Goal: Navigation & Orientation: Find specific page/section

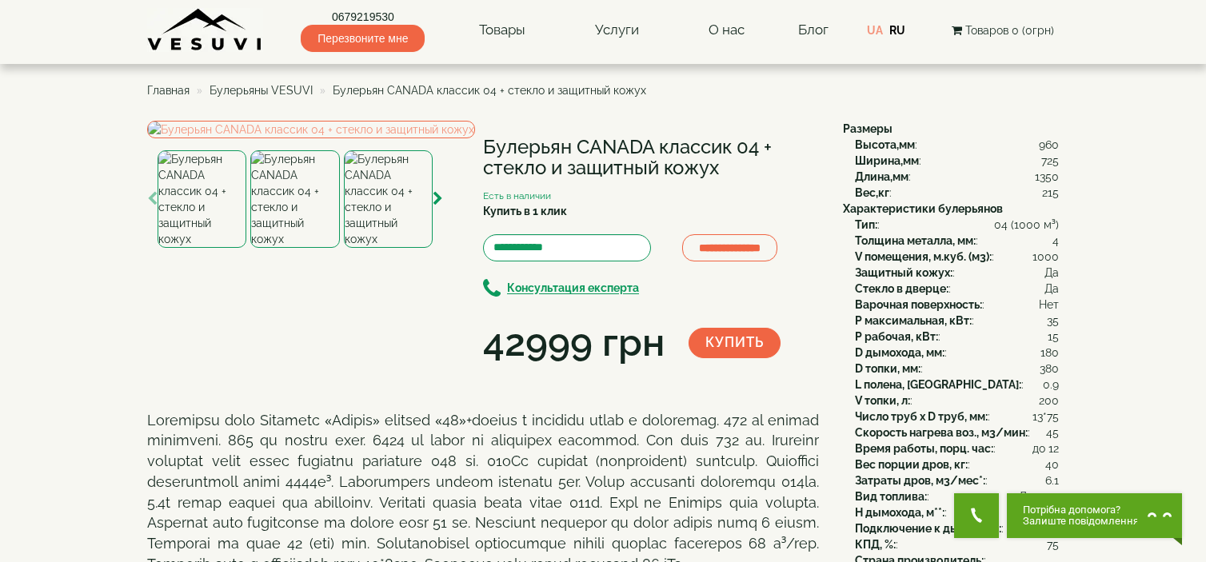
click at [220, 38] on img at bounding box center [205, 30] width 116 height 44
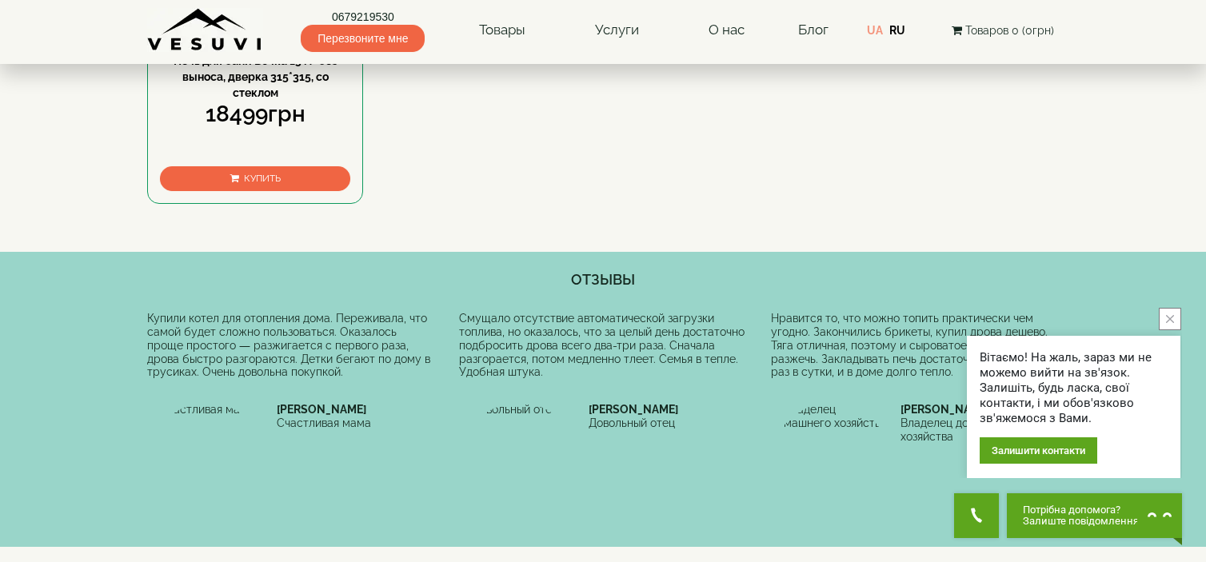
scroll to position [557, 0]
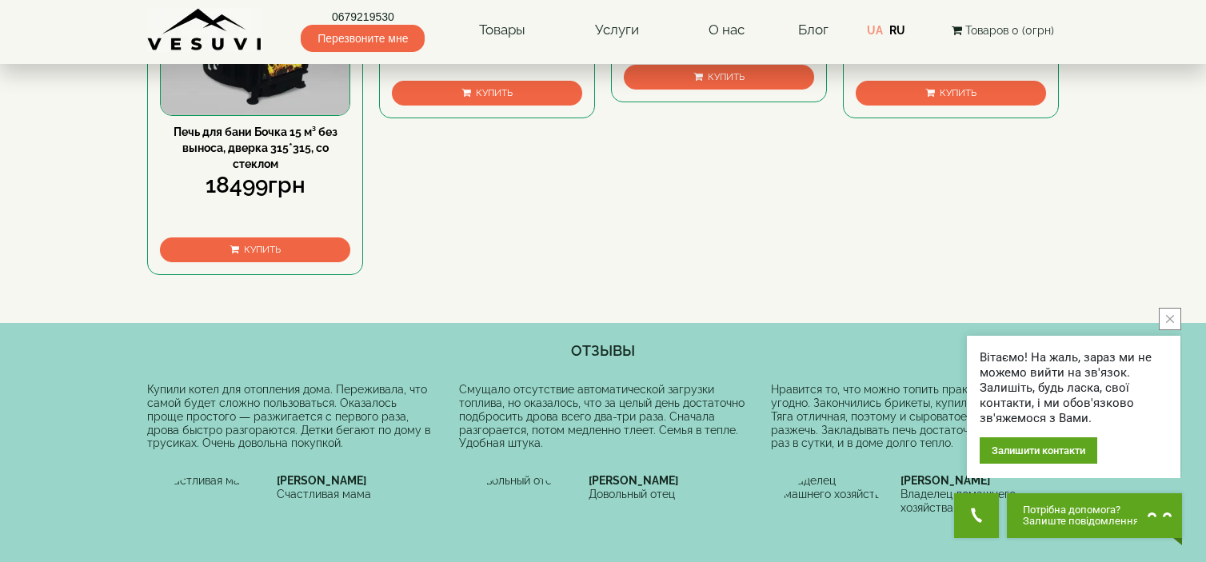
drag, startPoint x: 816, startPoint y: 31, endPoint x: 761, endPoint y: 51, distance: 58.7
click at [816, 31] on link "Блог" at bounding box center [813, 30] width 30 height 16
